Goal: Task Accomplishment & Management: Manage account settings

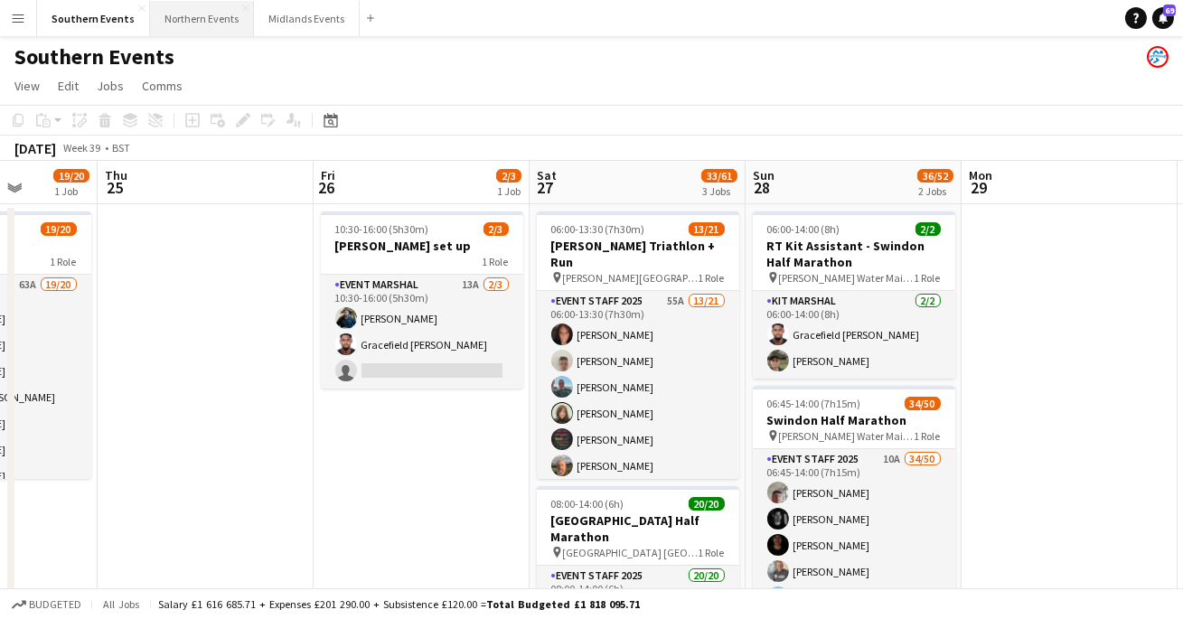
click at [198, 32] on button "Northern Events Close" at bounding box center [202, 18] width 104 height 35
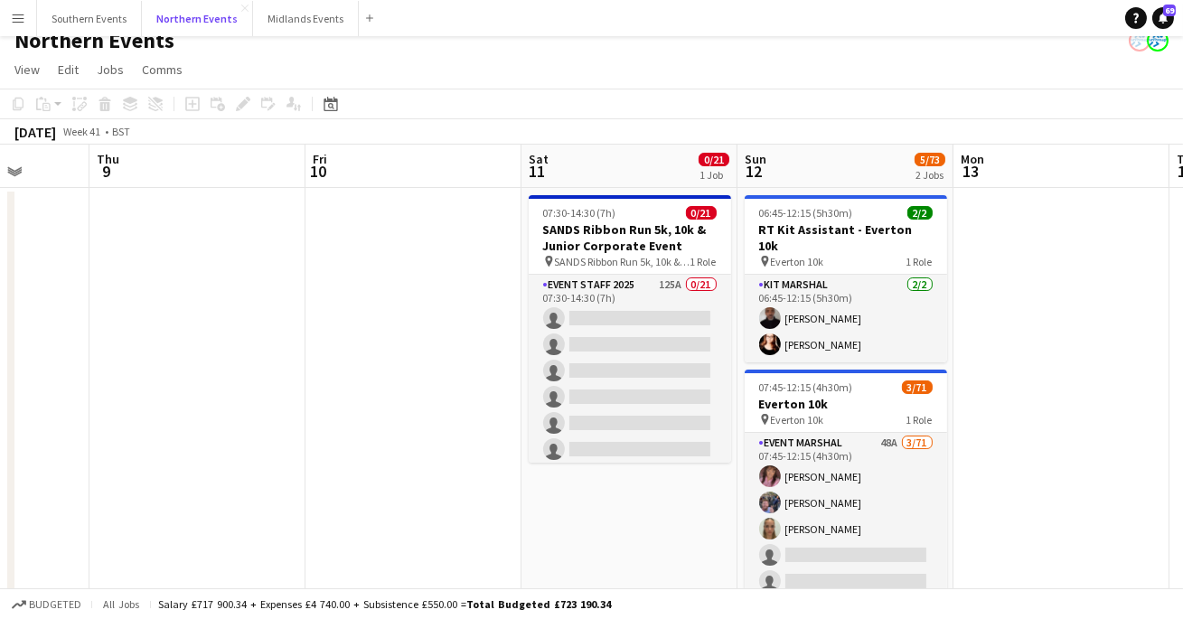
scroll to position [23, 0]
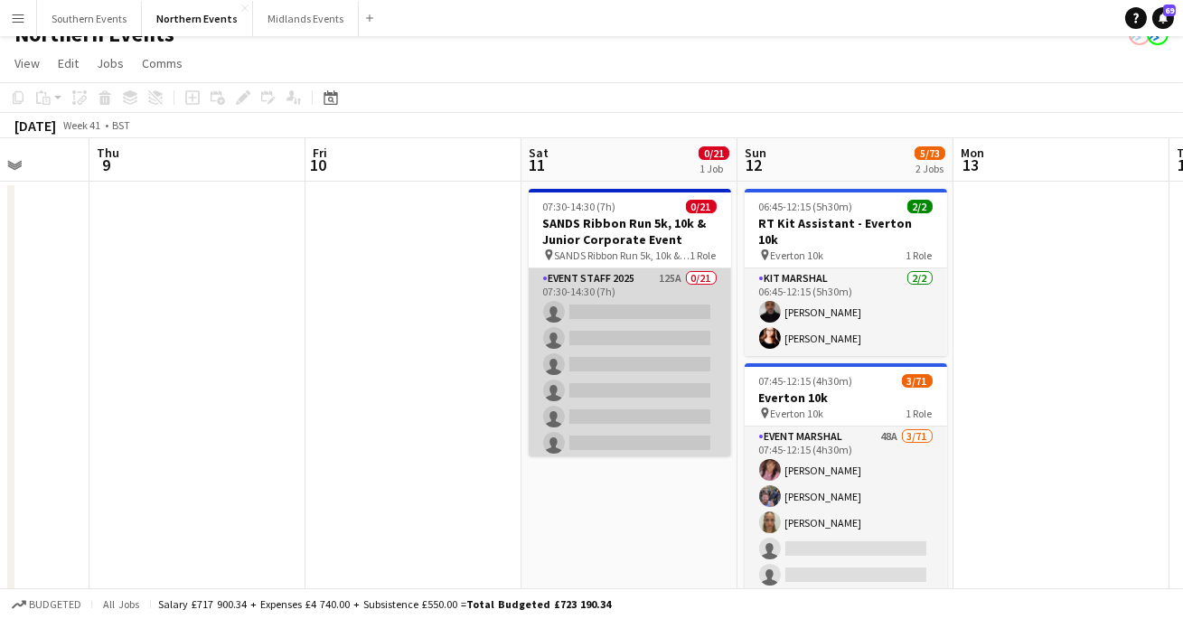
click at [613, 391] on app-card-role "Event Staff 2025 125A 0/21 07:30-14:30 (7h) single-neutral-actions single-neutr…" at bounding box center [630, 561] width 202 height 586
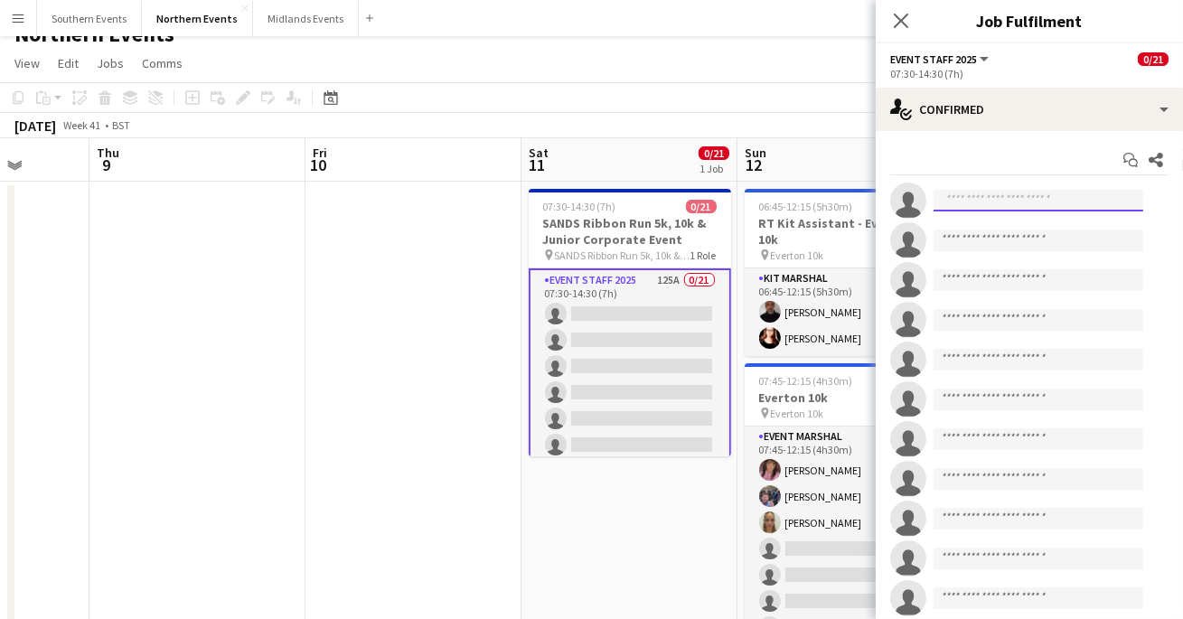
click at [986, 209] on input at bounding box center [1038, 201] width 210 height 22
type input "***"
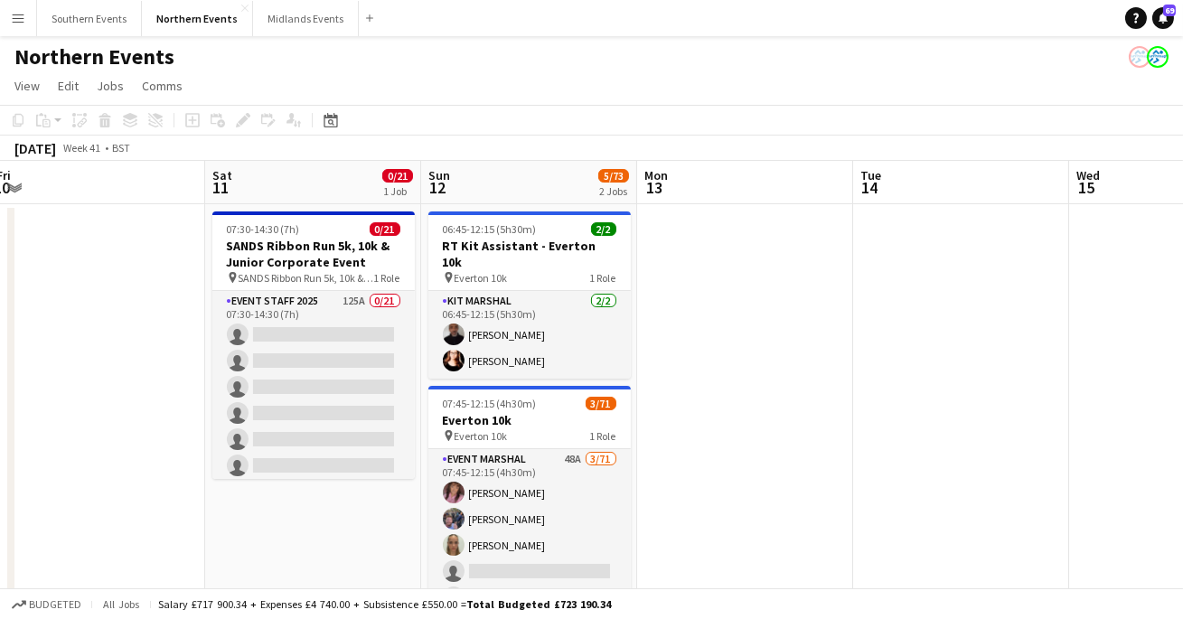
scroll to position [0, 442]
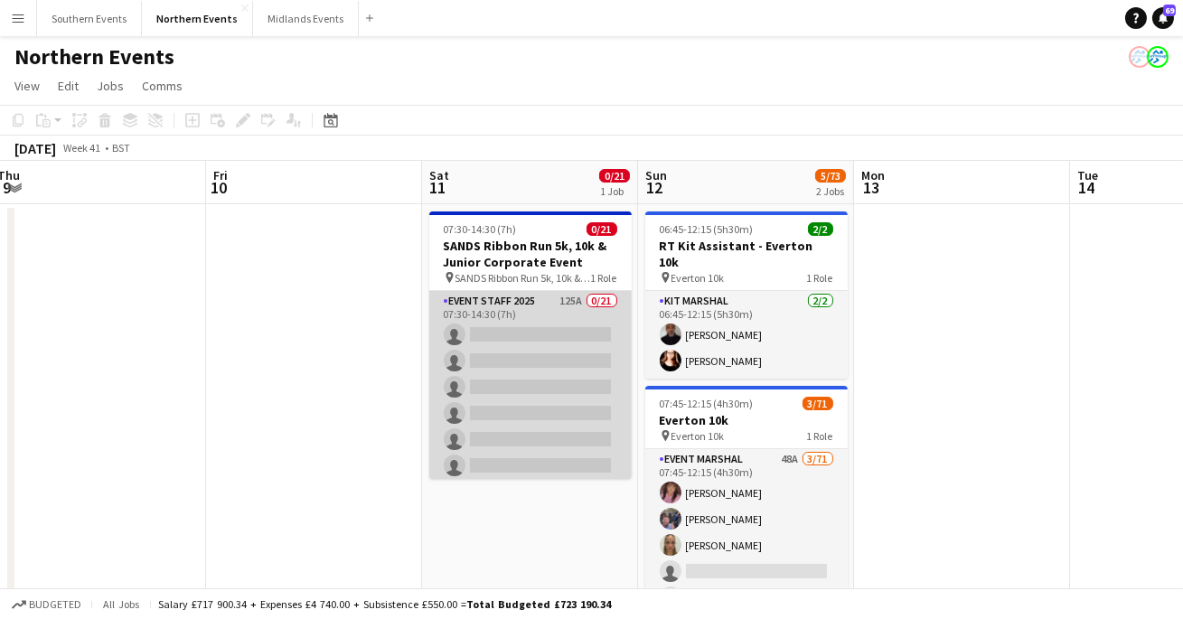
click at [540, 371] on app-card-role "Event Staff 2025 125A 0/21 07:30-14:30 (7h) single-neutral-actions single-neutr…" at bounding box center [530, 584] width 202 height 586
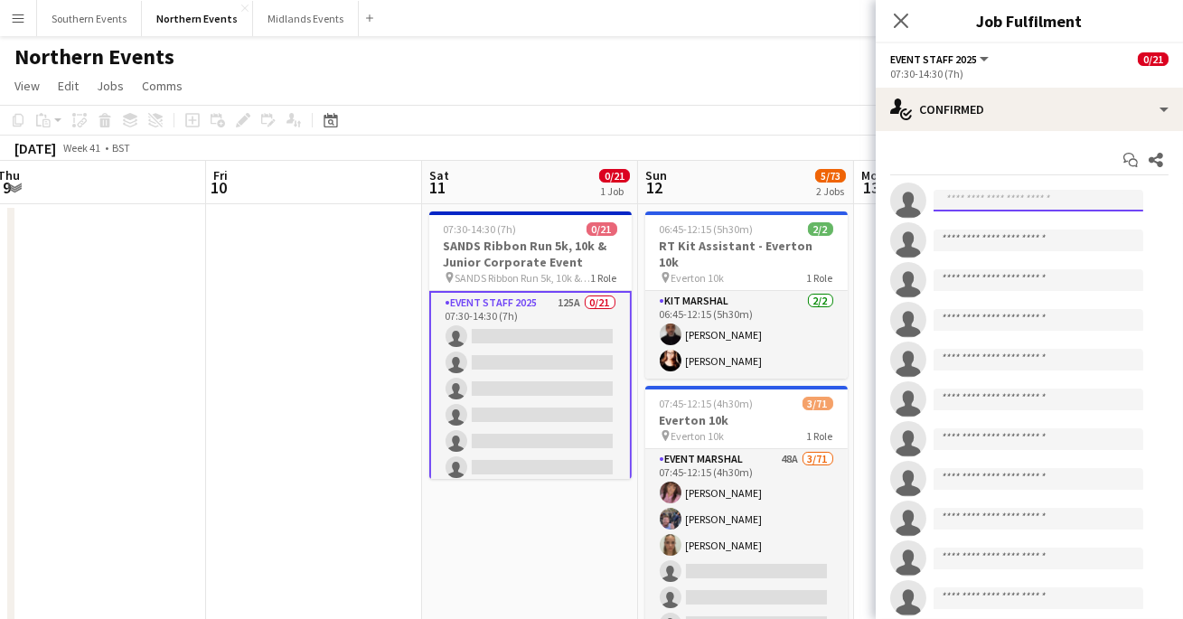
click at [992, 205] on input at bounding box center [1038, 201] width 210 height 22
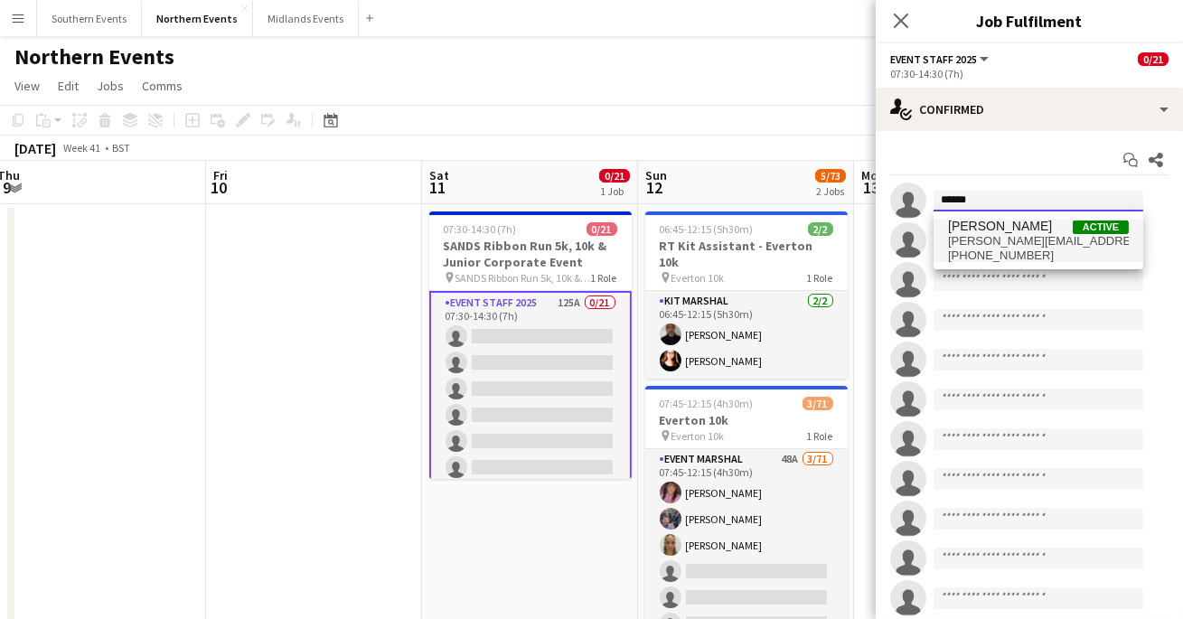
type input "******"
click at [1015, 231] on span "[PERSON_NAME]" at bounding box center [1000, 226] width 104 height 15
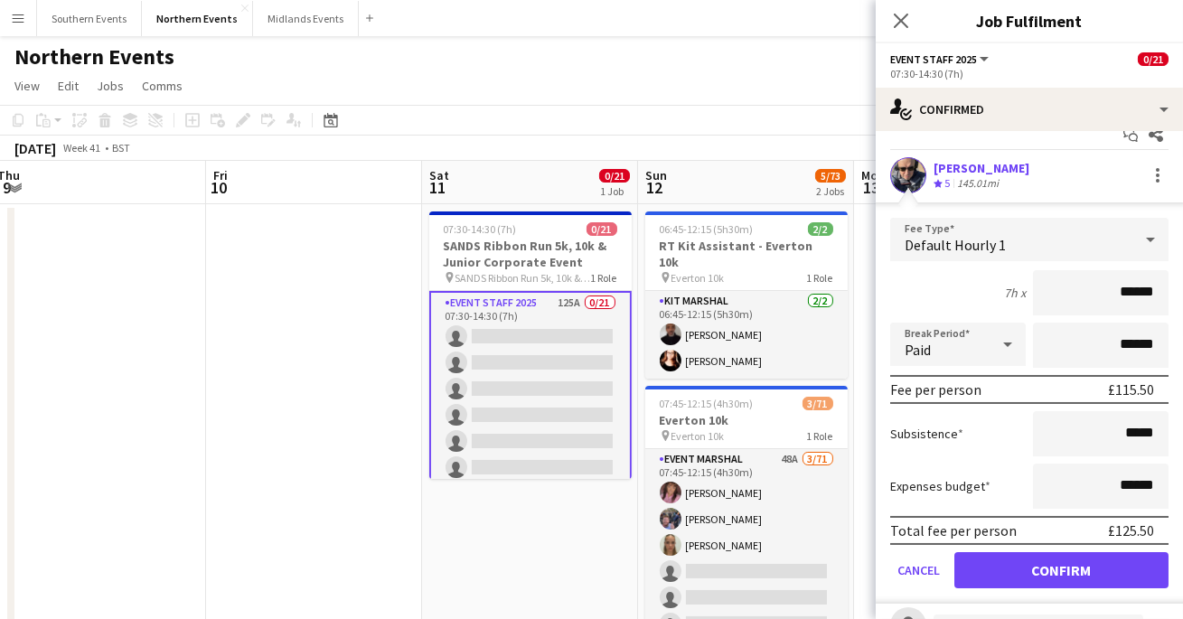
scroll to position [8, 0]
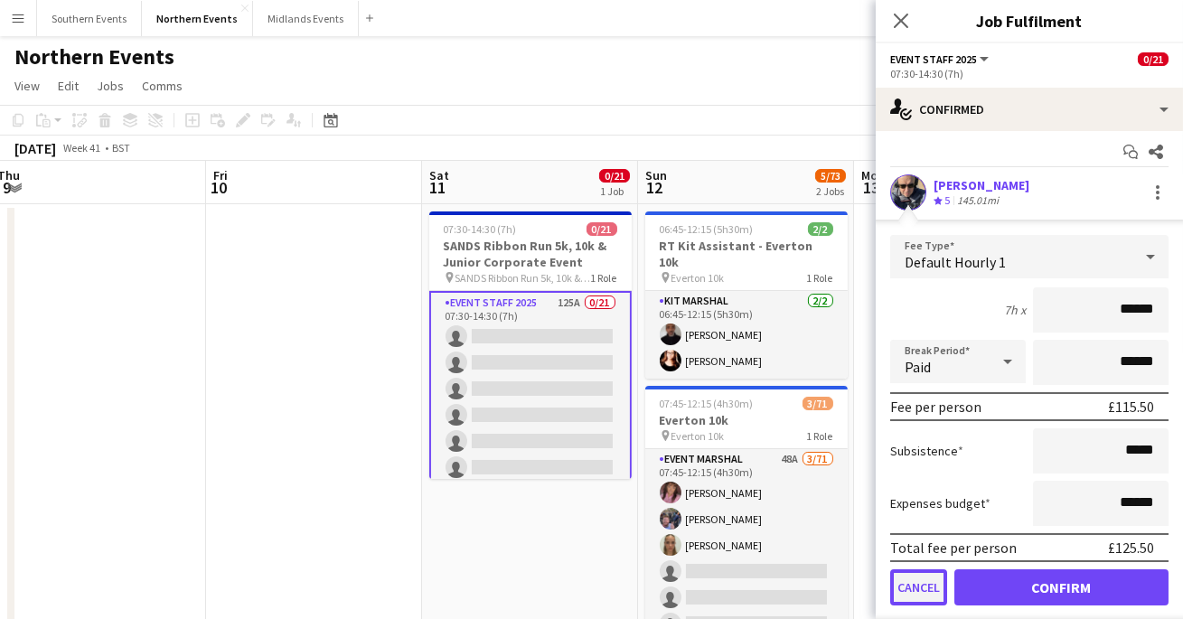
click at [904, 576] on button "Cancel" at bounding box center [918, 587] width 57 height 36
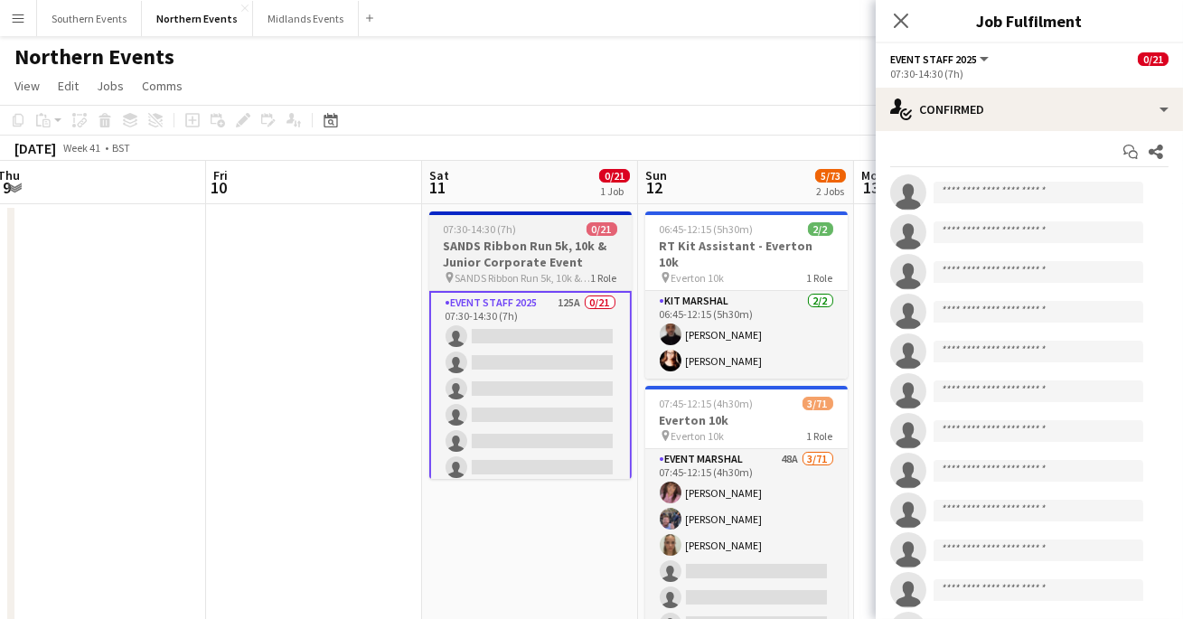
click at [522, 259] on h3 "SANDS Ribbon Run 5k, 10k & Junior Corporate Event" at bounding box center [530, 254] width 202 height 33
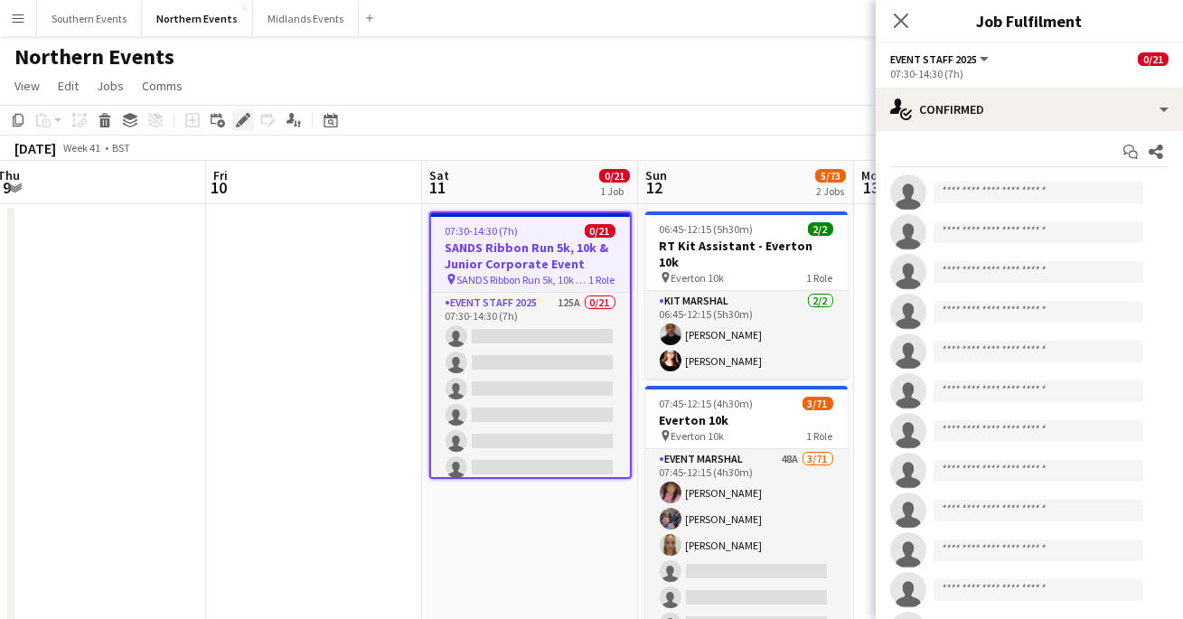
click at [248, 121] on icon "Edit" at bounding box center [243, 120] width 14 height 14
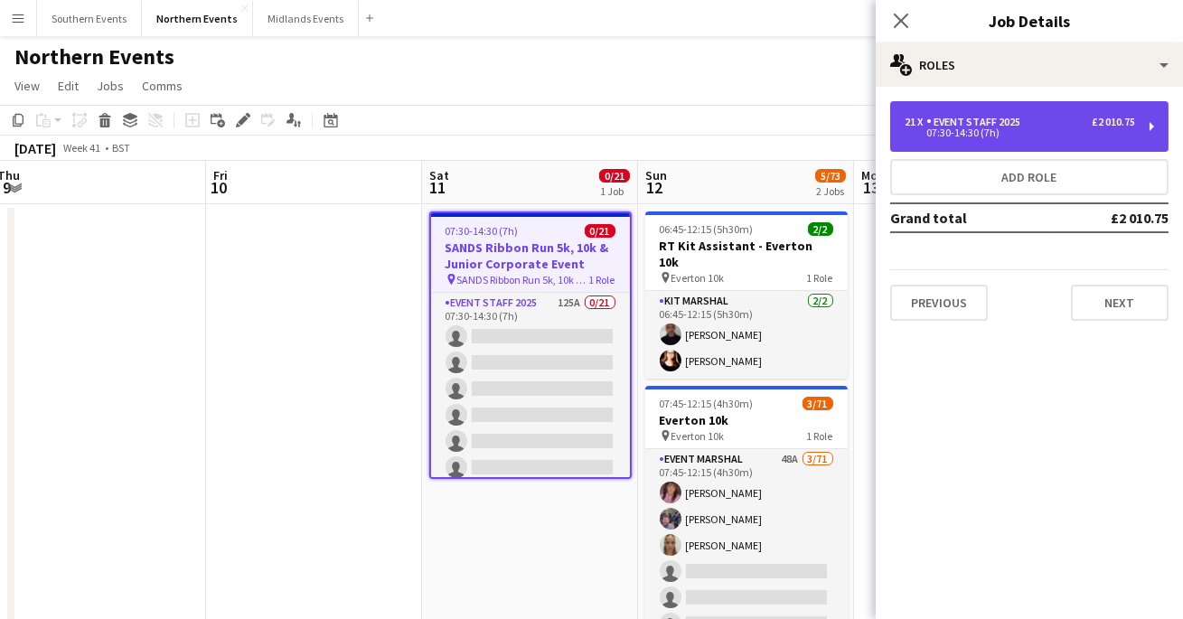
click at [1038, 139] on div "21 x Event Staff 2025 £2 010.75 07:30-14:30 (7h)" at bounding box center [1029, 126] width 278 height 51
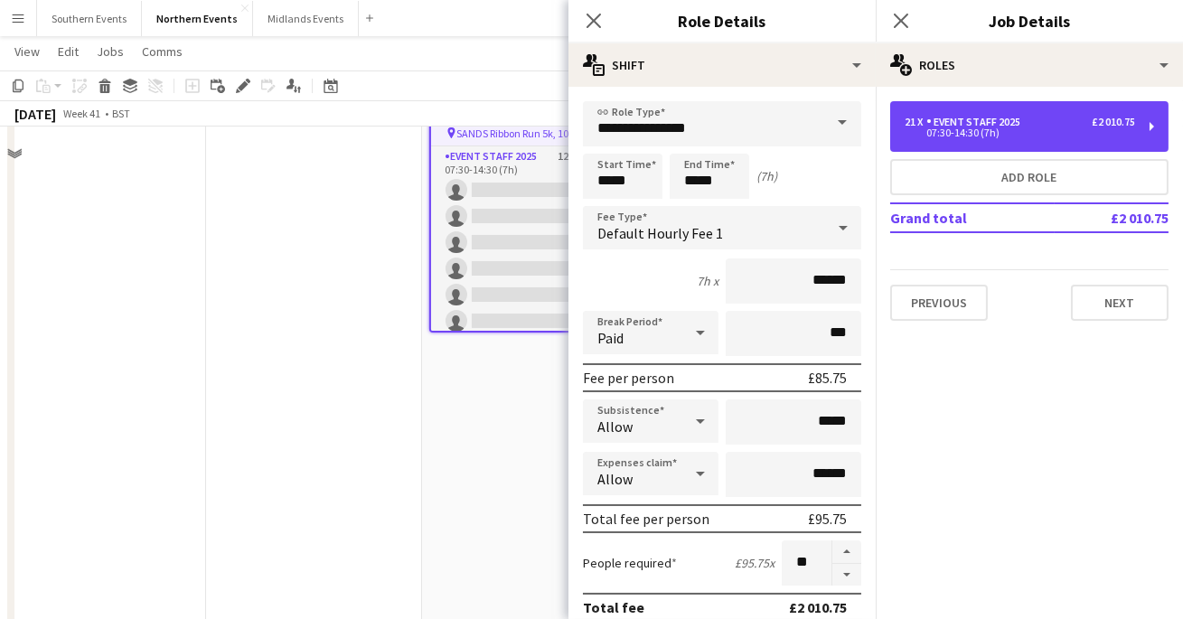
scroll to position [0, 0]
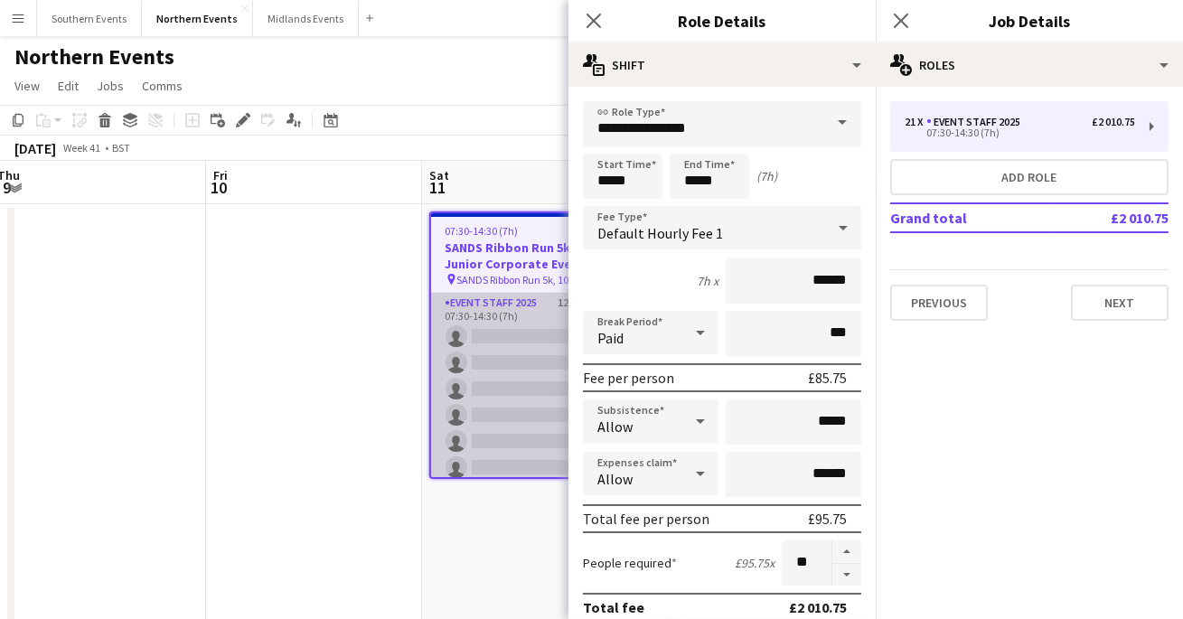
click at [492, 394] on app-card-role "Event Staff 2025 125A 0/21 07:30-14:30 (7h) single-neutral-actions single-neutr…" at bounding box center [530, 586] width 199 height 586
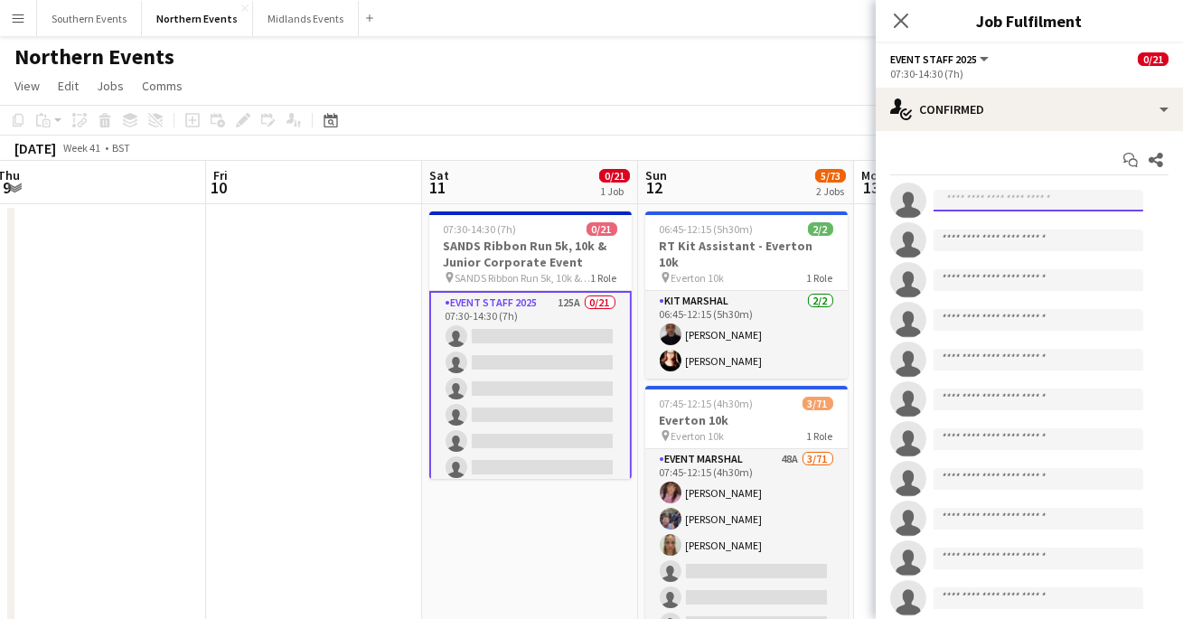
click at [976, 197] on input at bounding box center [1038, 201] width 210 height 22
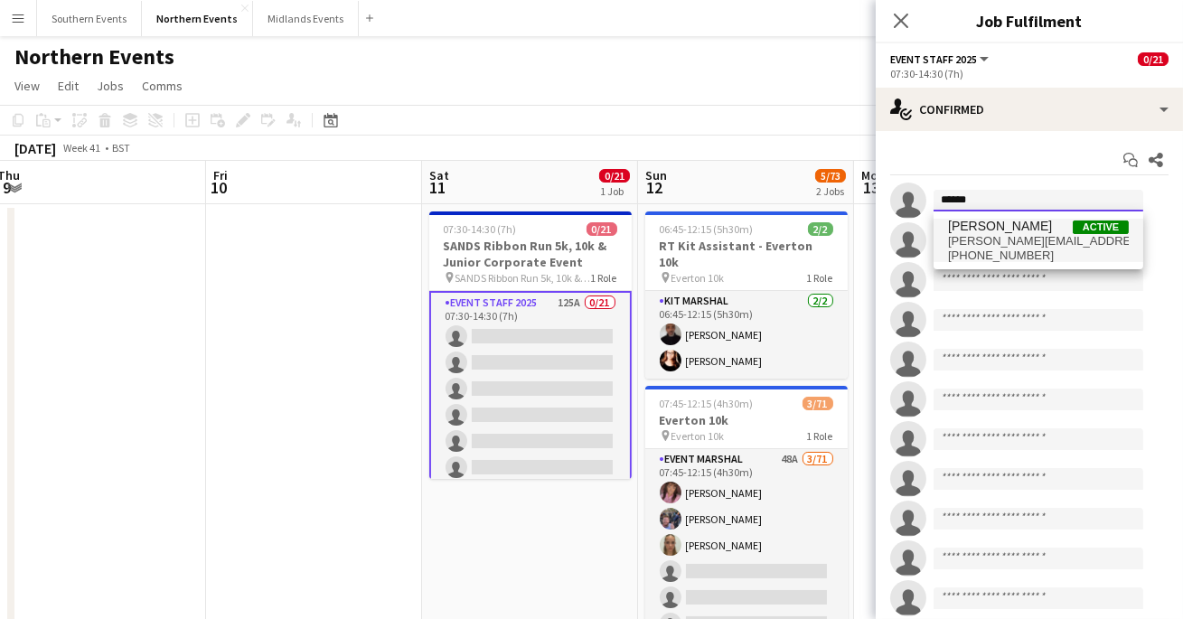
type input "******"
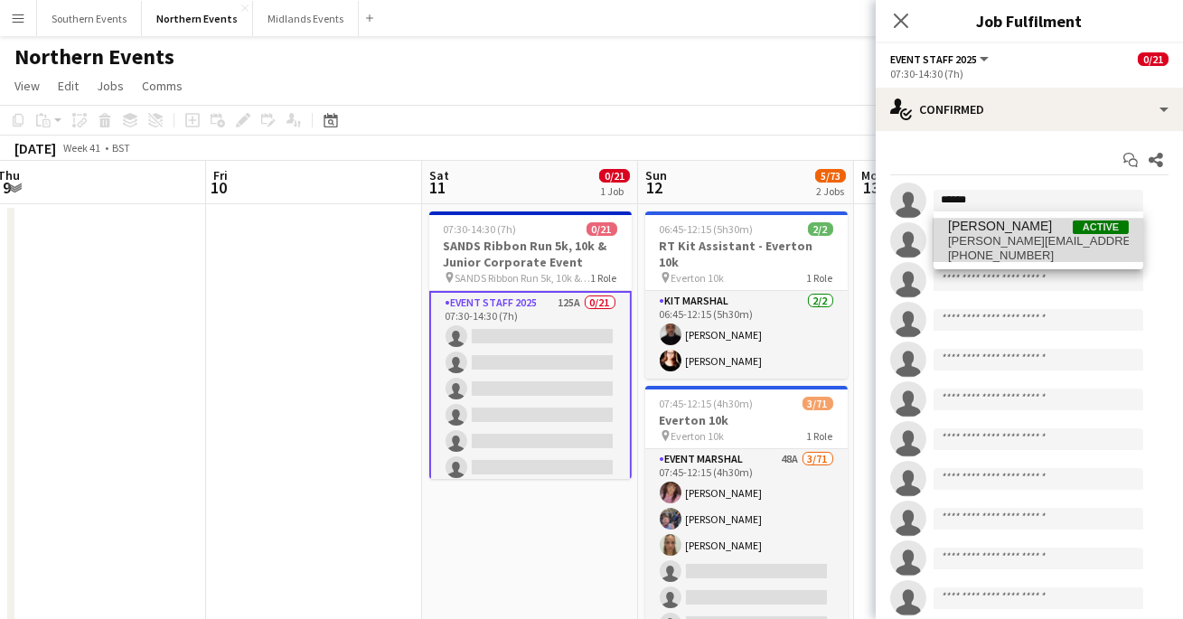
click at [972, 243] on span "[PERSON_NAME][EMAIL_ADDRESS][DOMAIN_NAME]" at bounding box center [1038, 241] width 181 height 14
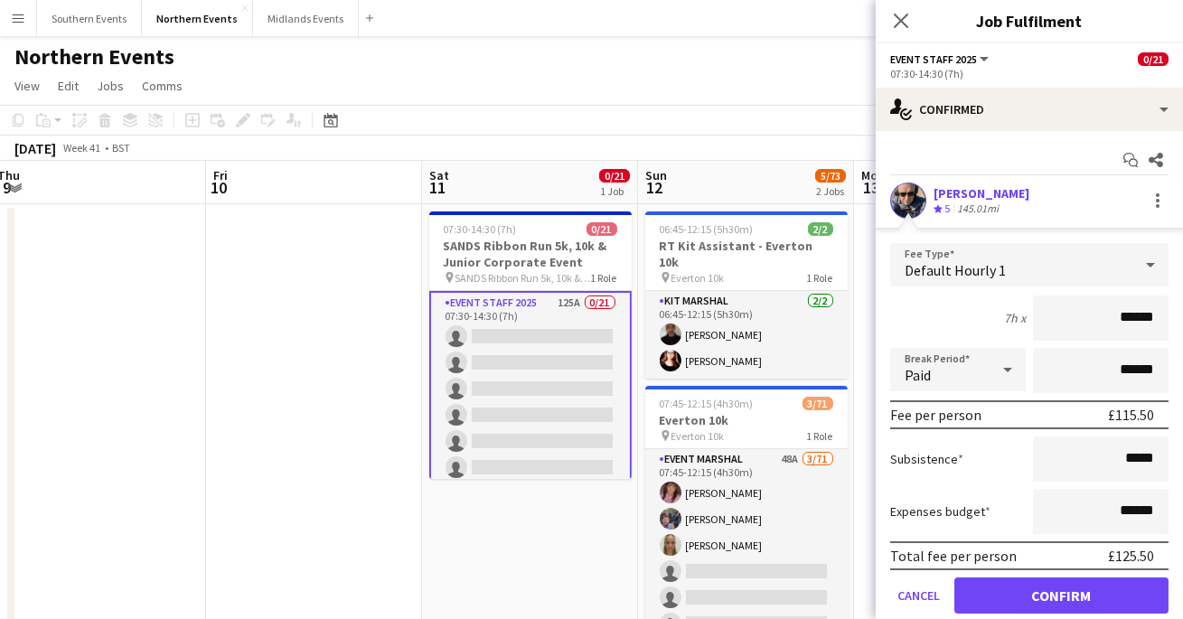
drag, startPoint x: 1135, startPoint y: 319, endPoint x: 1133, endPoint y: 365, distance: 46.1
click at [1135, 319] on input "******" at bounding box center [1101, 317] width 136 height 45
type input "******"
click at [982, 313] on div "7h x ******" at bounding box center [1029, 317] width 278 height 45
click at [910, 597] on button "Cancel" at bounding box center [918, 595] width 57 height 36
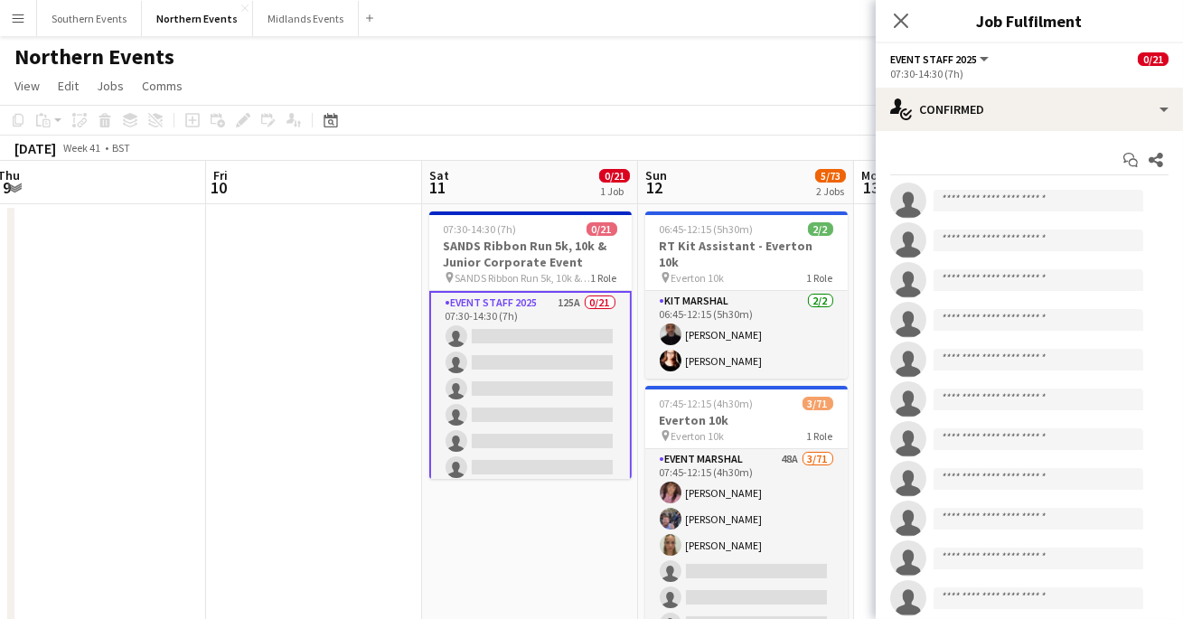
click at [683, 74] on app-page-menu "View Day view expanded Day view collapsed Month view Date picker Jump to [DATE]…" at bounding box center [591, 87] width 1183 height 34
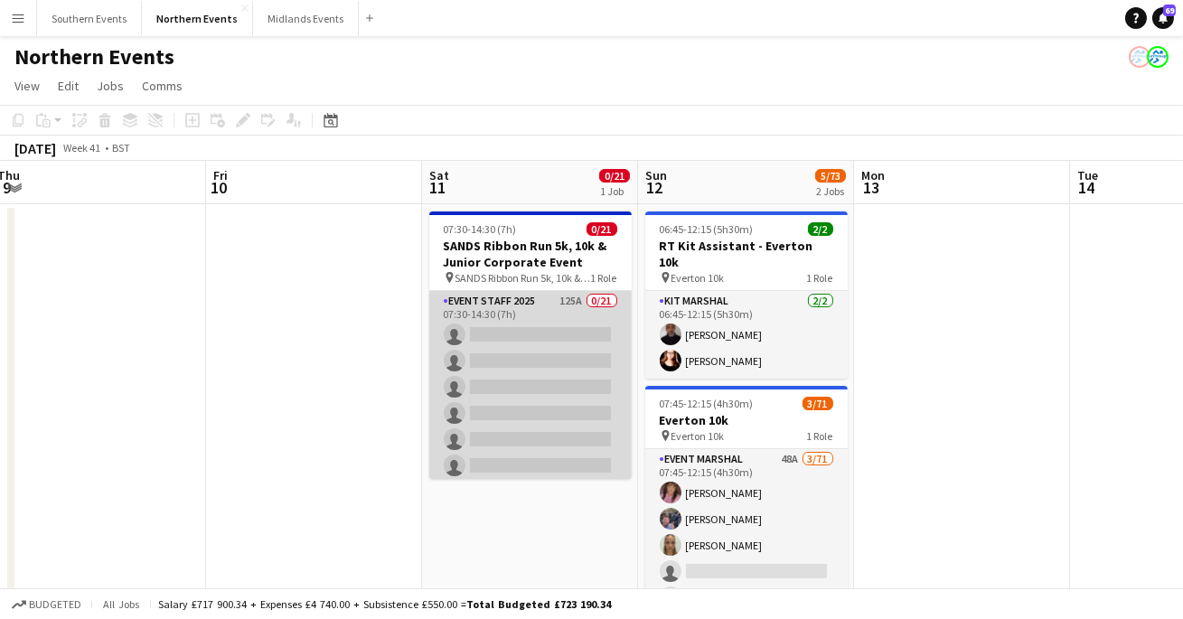
click at [542, 308] on app-card-role "Event Staff 2025 125A 0/21 07:30-14:30 (7h) single-neutral-actions single-neutr…" at bounding box center [530, 584] width 202 height 586
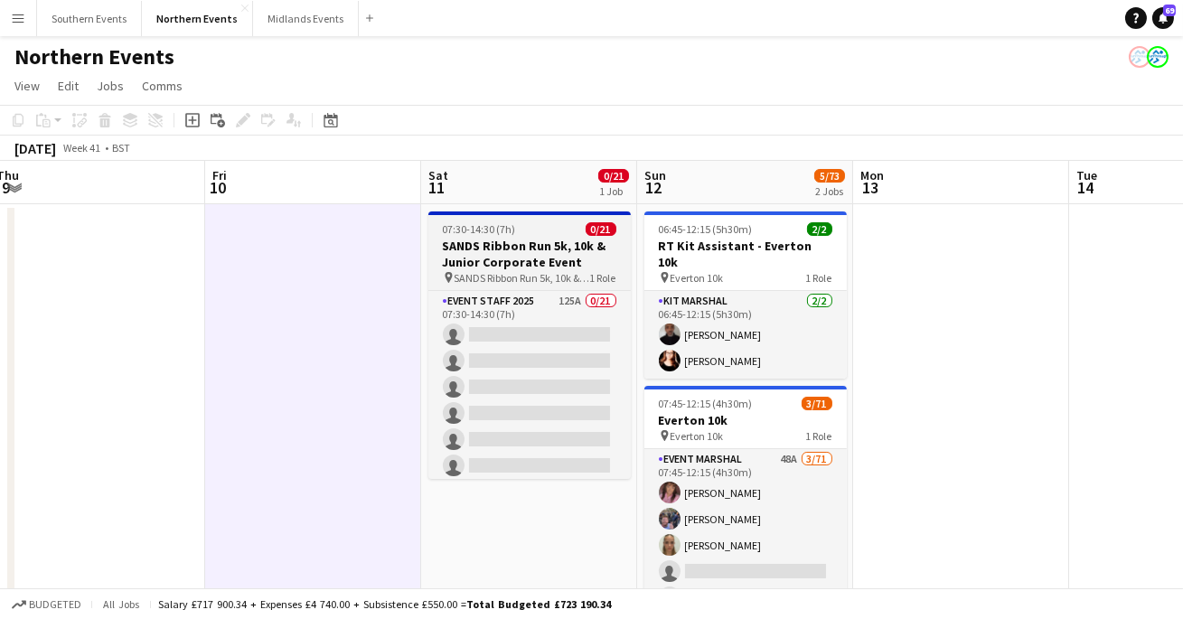
click at [524, 255] on h3 "SANDS Ribbon Run 5k, 10k & Junior Corporate Event" at bounding box center [529, 254] width 202 height 33
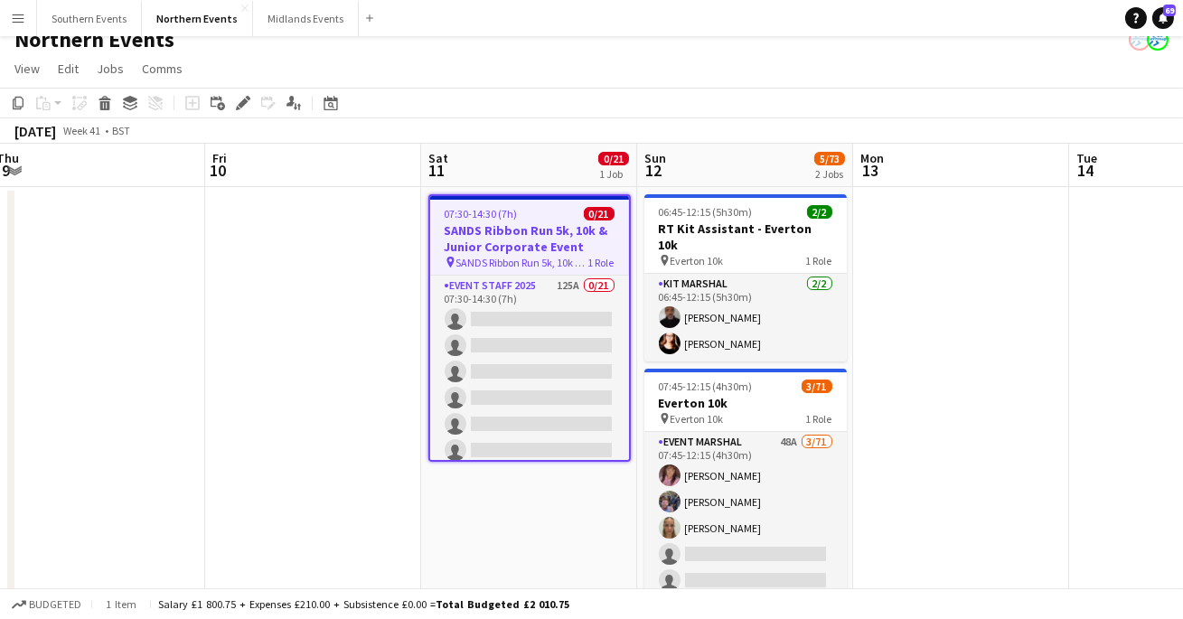
scroll to position [14, 0]
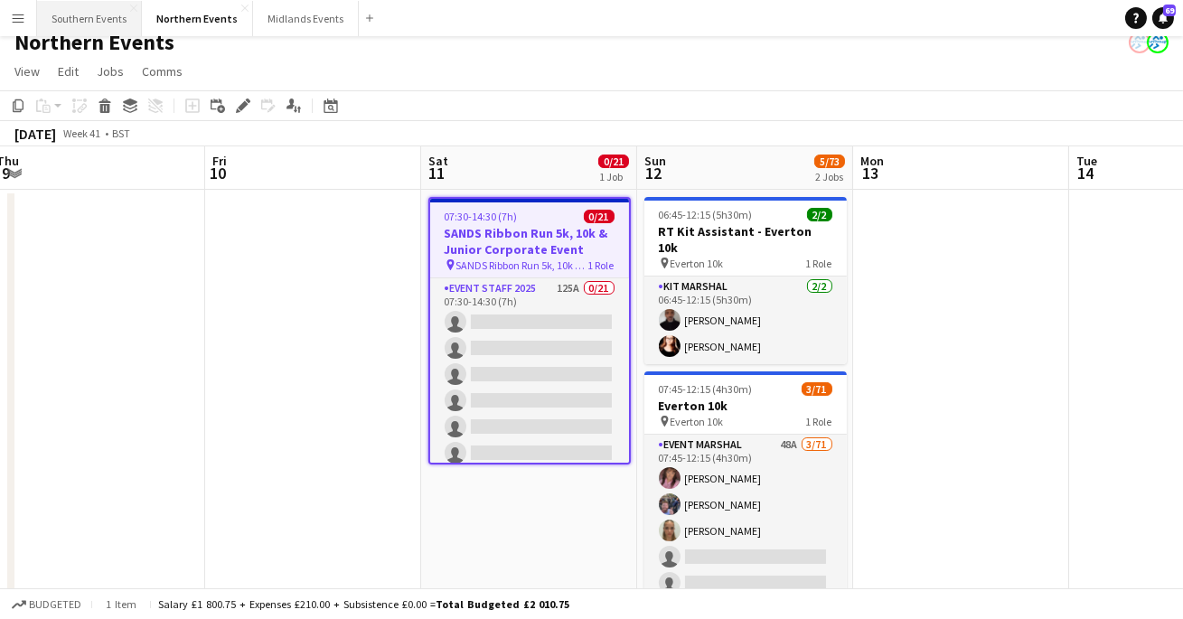
click at [80, 11] on button "Southern Events Close" at bounding box center [89, 18] width 105 height 35
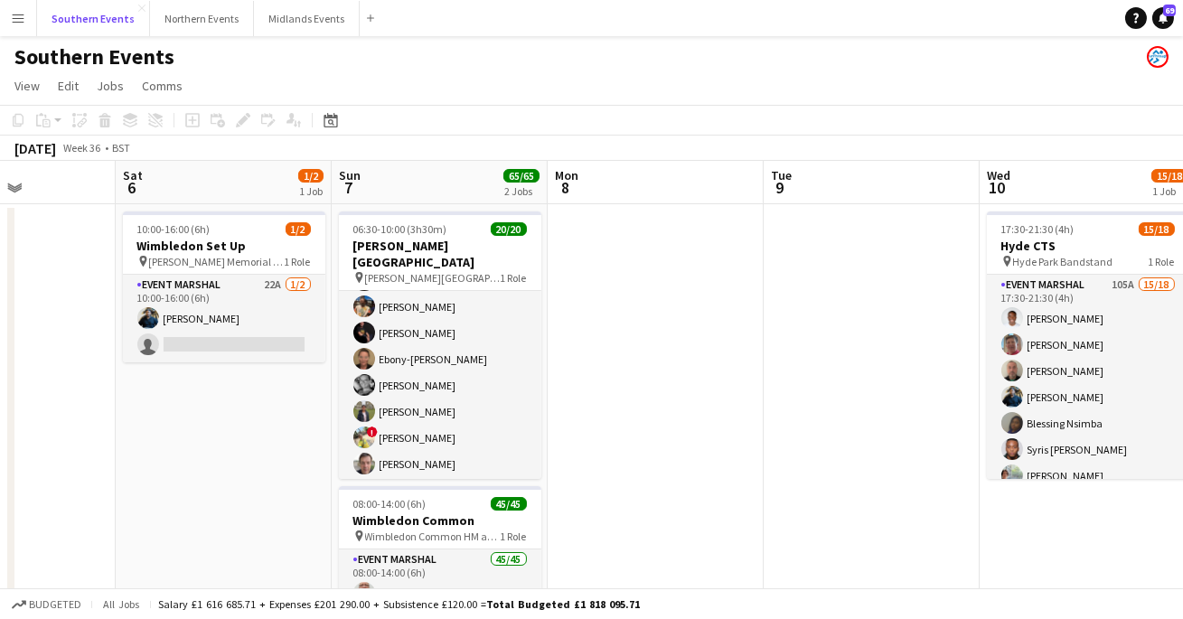
scroll to position [68, 0]
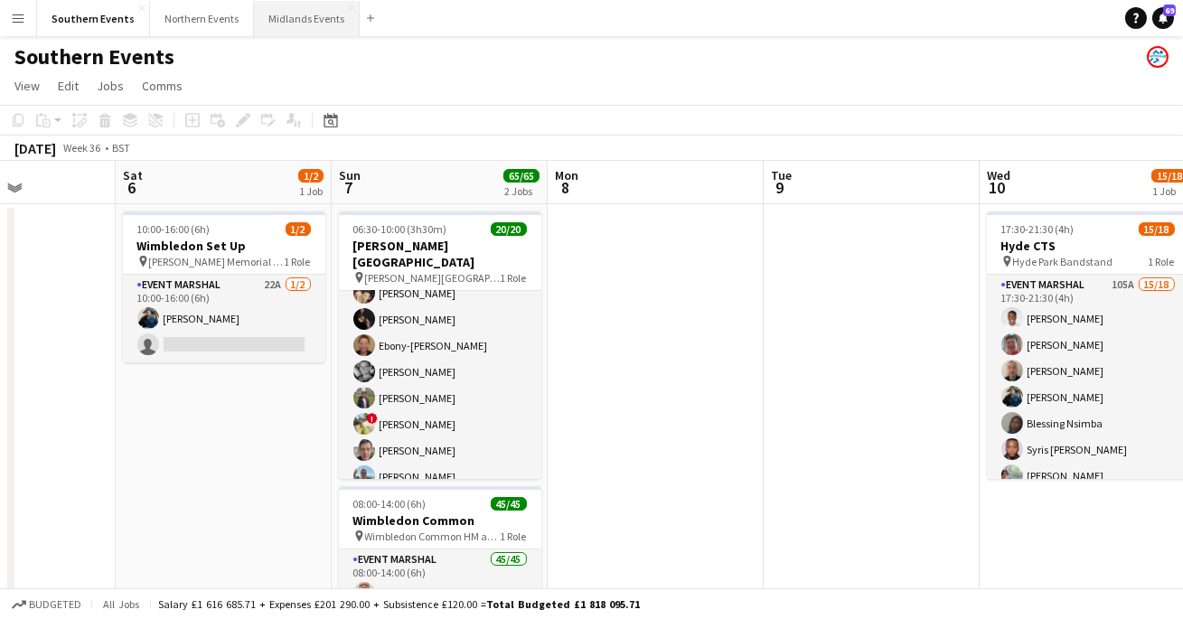
click at [273, 23] on button "Midlands Events Close" at bounding box center [307, 18] width 106 height 35
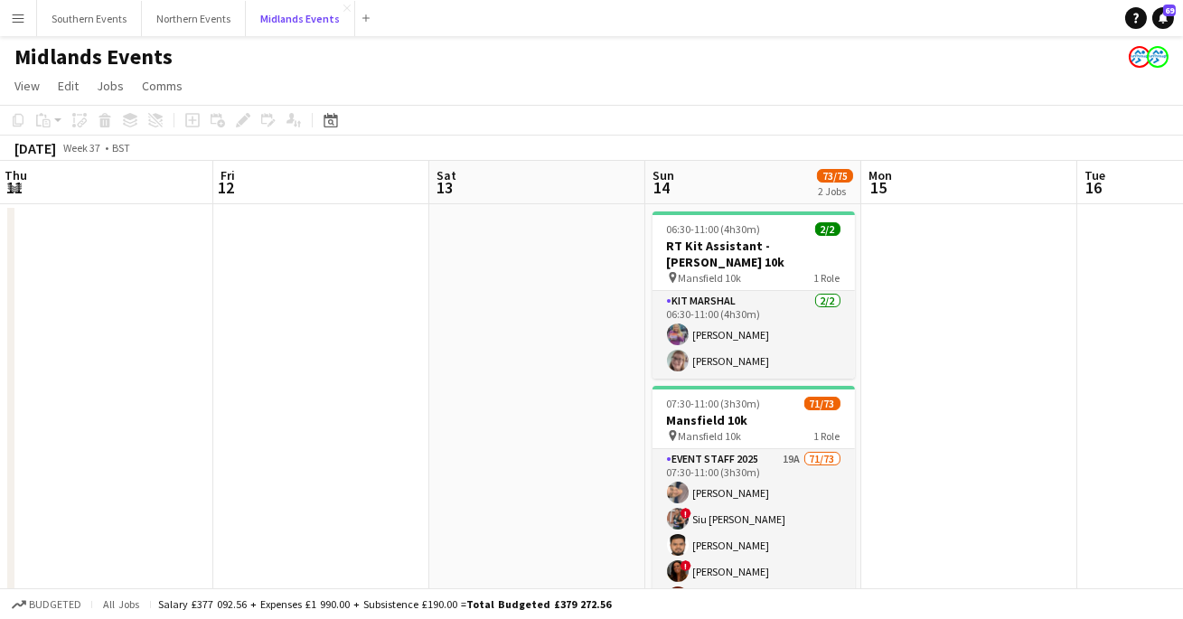
scroll to position [0, 670]
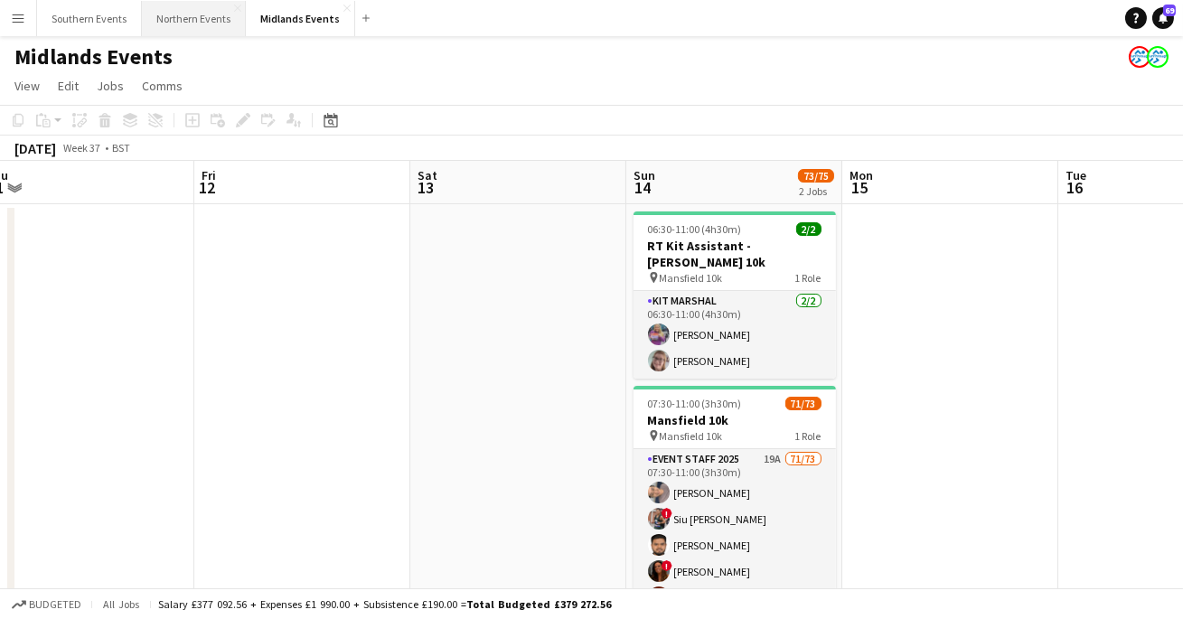
click at [198, 23] on button "Northern Events Close" at bounding box center [194, 18] width 104 height 35
